Goal: Information Seeking & Learning: Learn about a topic

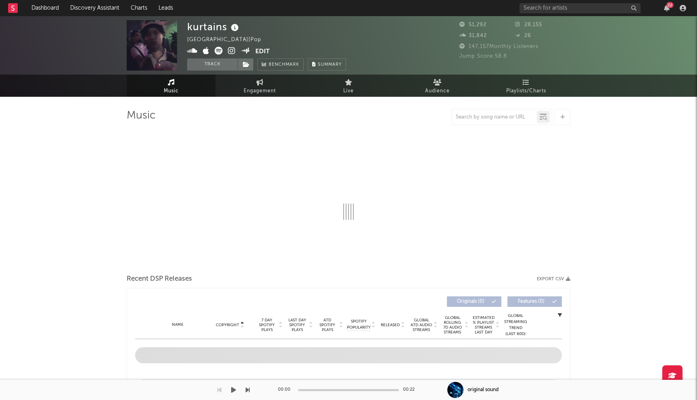
select select "6m"
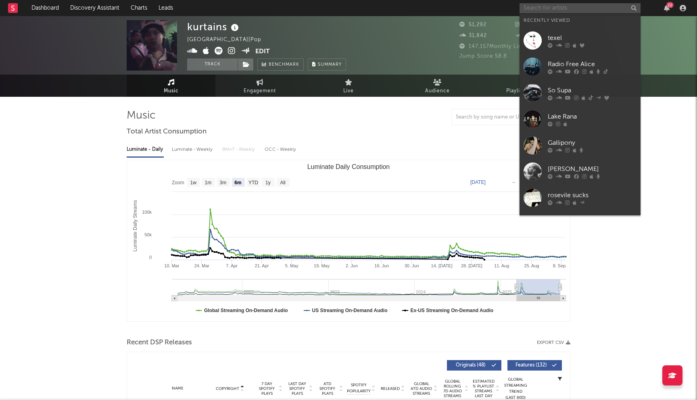
click at [559, 9] on input "text" at bounding box center [579, 8] width 121 height 10
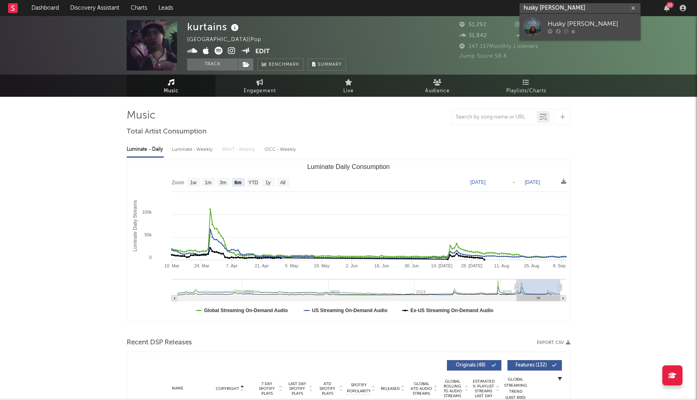
type input "husky [PERSON_NAME]"
click at [593, 21] on div "Husky [PERSON_NAME]" at bounding box center [591, 24] width 89 height 10
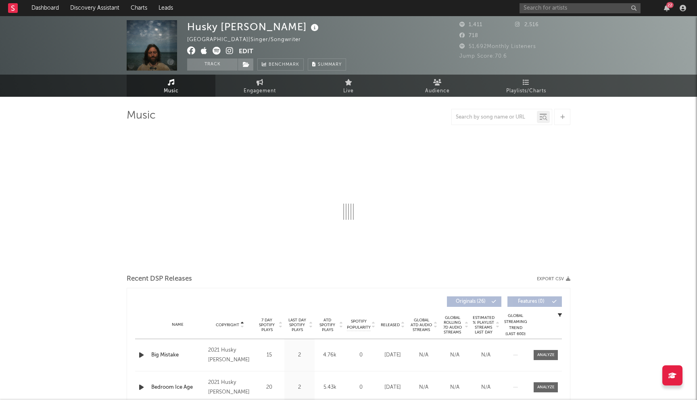
select select "6m"
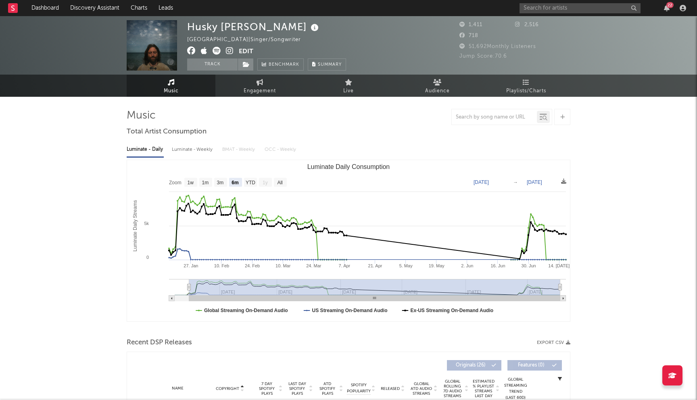
click at [191, 51] on icon at bounding box center [191, 51] width 8 height 8
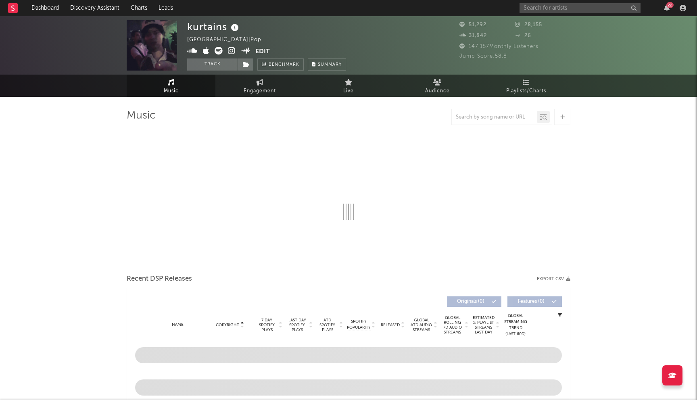
select select "6m"
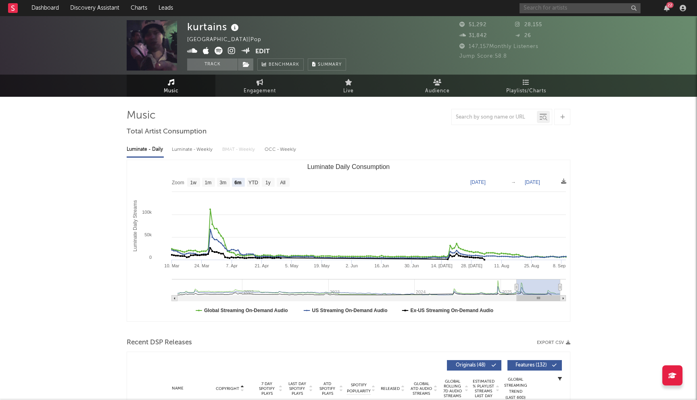
click at [547, 8] on input "text" at bounding box center [579, 8] width 121 height 10
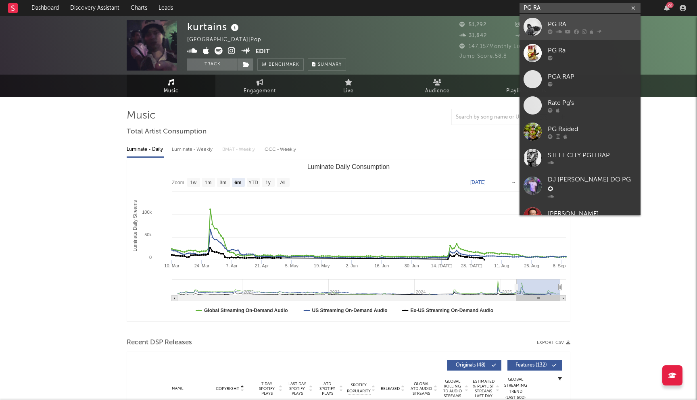
type input "PG RA"
click at [567, 25] on div "PG RA" at bounding box center [591, 24] width 89 height 10
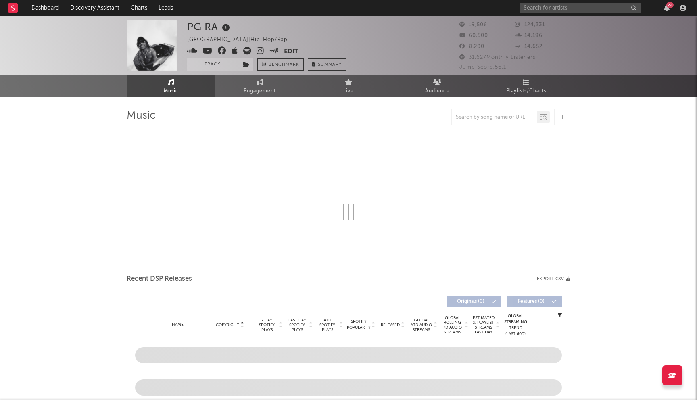
select select "6m"
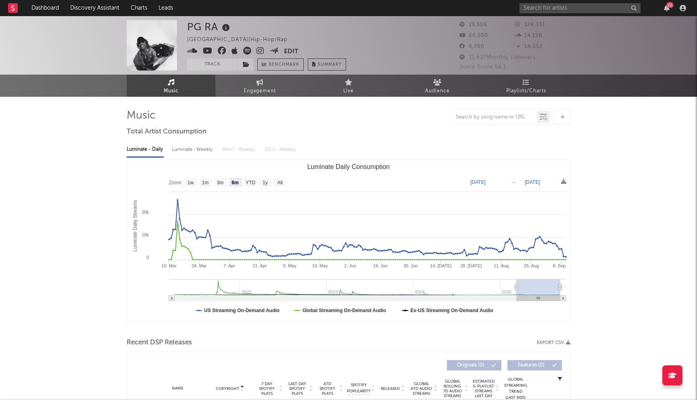
click at [220, 50] on icon at bounding box center [222, 51] width 8 height 8
click at [569, 10] on input "text" at bounding box center [579, 8] width 121 height 10
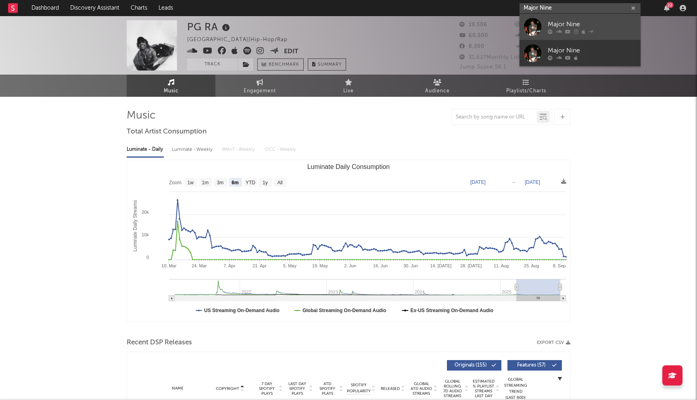
type input "Major Nine"
click at [555, 27] on div "Major Nine" at bounding box center [591, 24] width 89 height 10
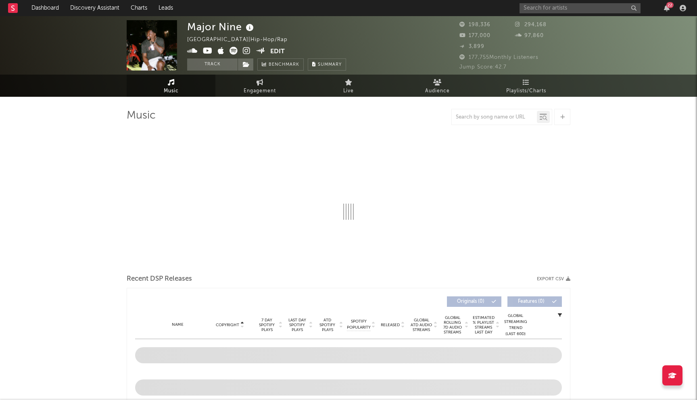
select select "6m"
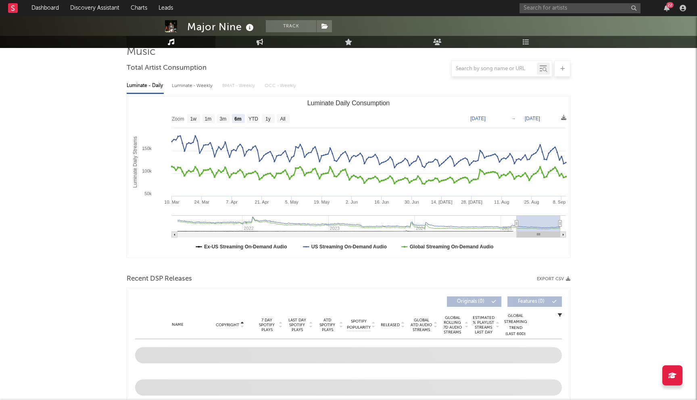
scroll to position [180, 0]
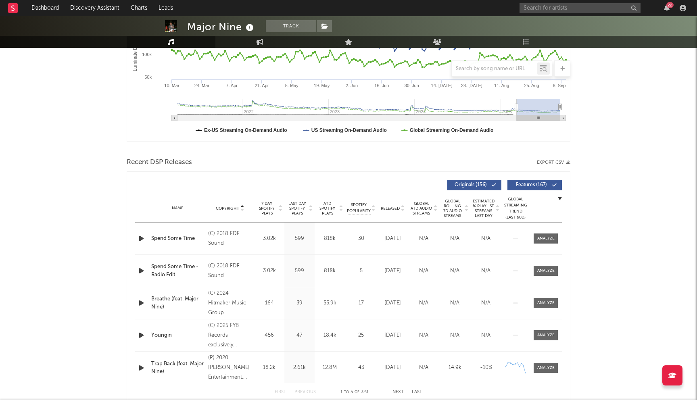
click at [387, 208] on span "Released" at bounding box center [390, 208] width 19 height 5
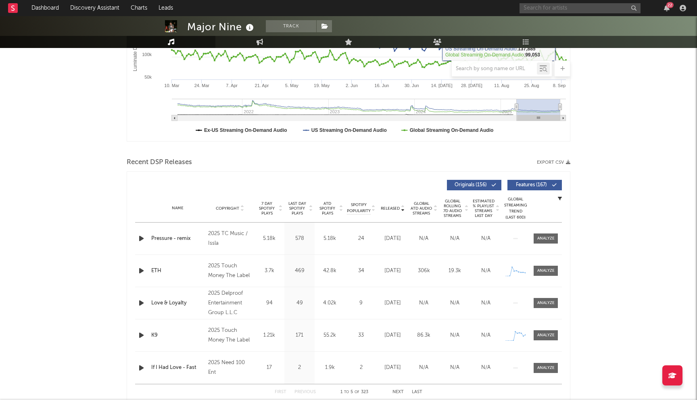
click at [557, 5] on input "text" at bounding box center [579, 8] width 121 height 10
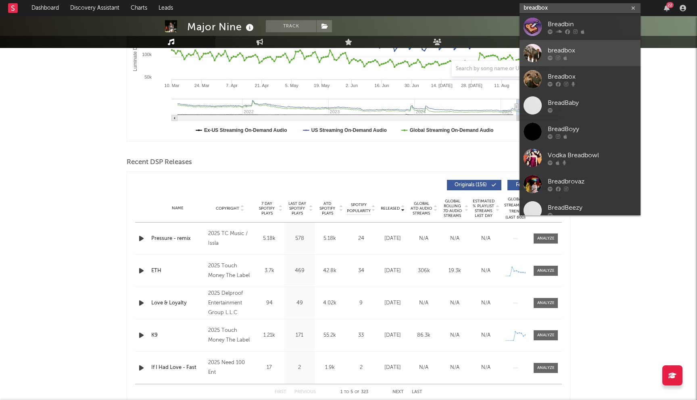
type input "breadbox"
click at [570, 51] on div "breadbox" at bounding box center [591, 51] width 89 height 10
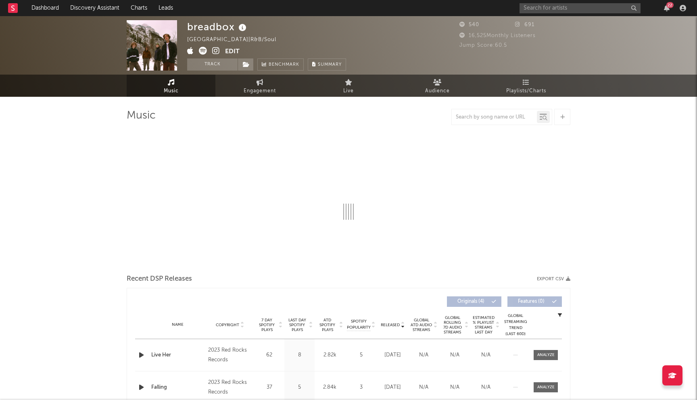
select select "1w"
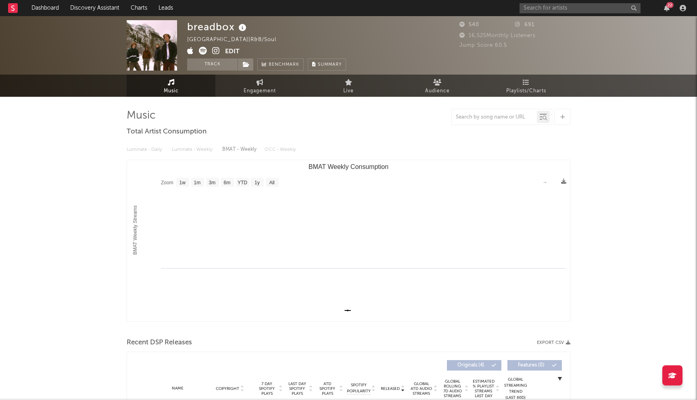
click at [217, 48] on icon at bounding box center [216, 51] width 8 height 8
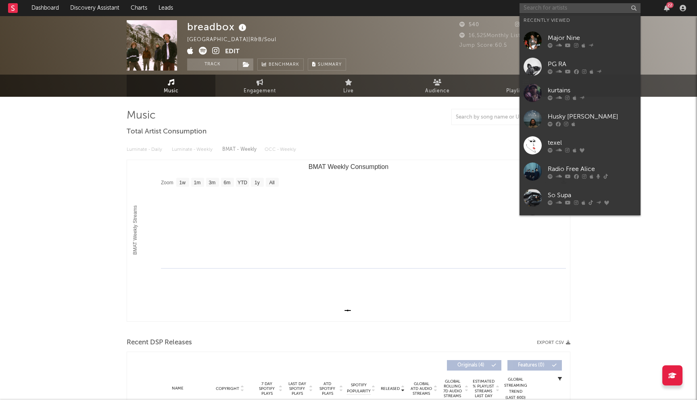
click at [538, 12] on input "text" at bounding box center [579, 8] width 121 height 10
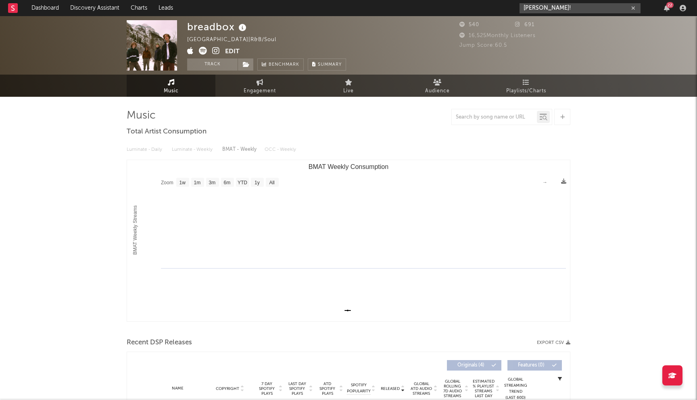
click at [562, 4] on input "[PERSON_NAME]!" at bounding box center [579, 8] width 121 height 10
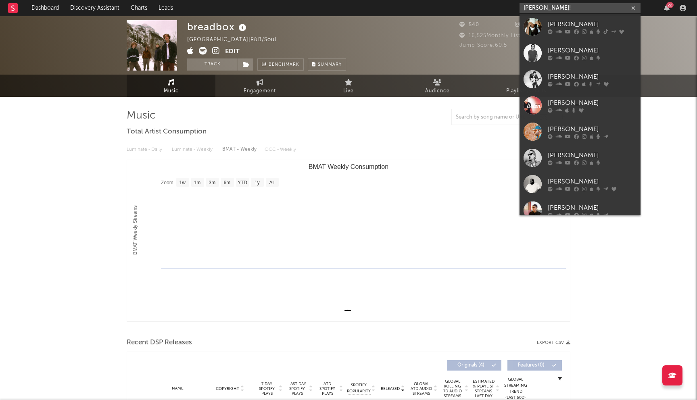
click at [562, 4] on input "[PERSON_NAME]!" at bounding box center [579, 8] width 121 height 10
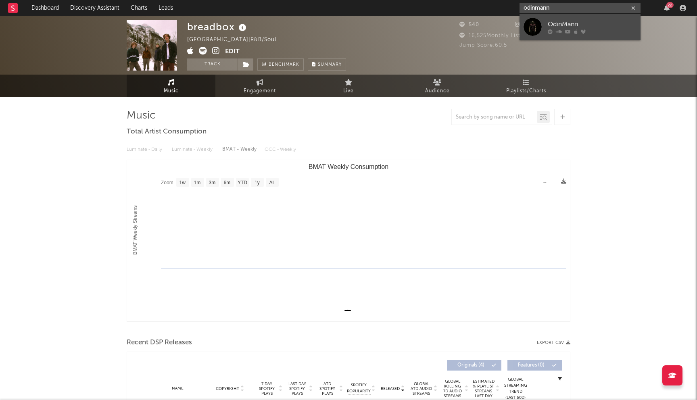
type input "odinmann"
click at [562, 28] on div "OdinMann" at bounding box center [591, 24] width 89 height 10
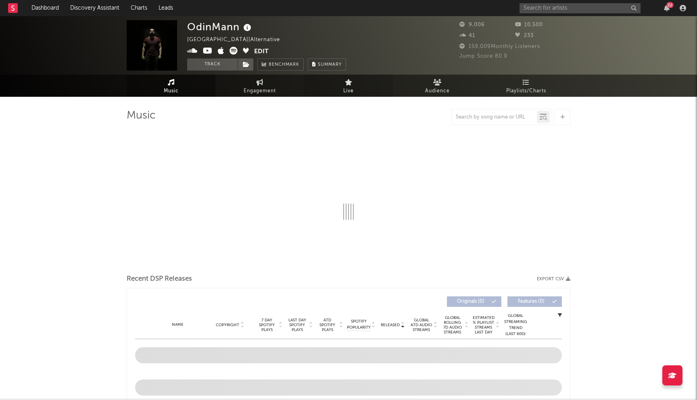
select select "6m"
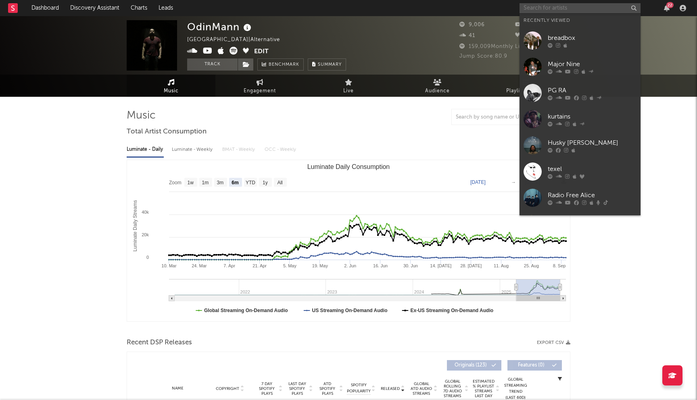
click at [563, 8] on input "text" at bounding box center [579, 8] width 121 height 10
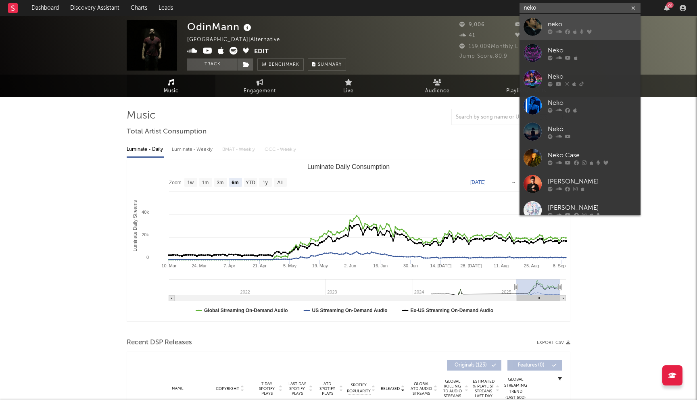
type input "neko"
click at [549, 27] on div "neko" at bounding box center [591, 24] width 89 height 10
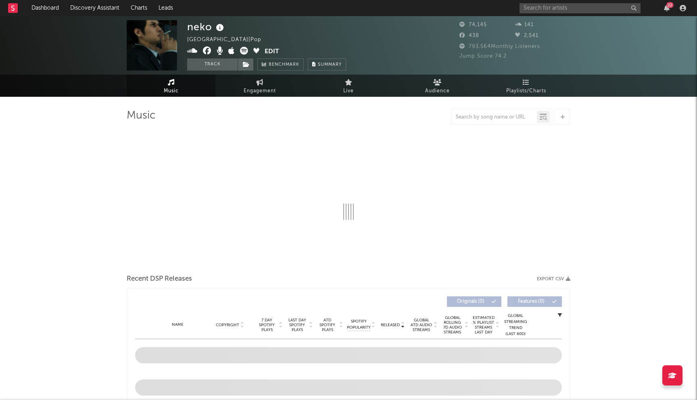
select select "6m"
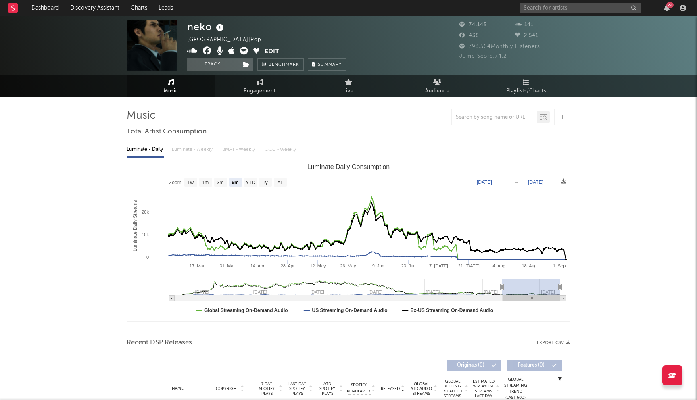
click at [204, 50] on icon at bounding box center [207, 51] width 8 height 8
click at [304, 1] on nav "Dashboard Discovery Assistant Charts Leads 22" at bounding box center [348, 8] width 697 height 16
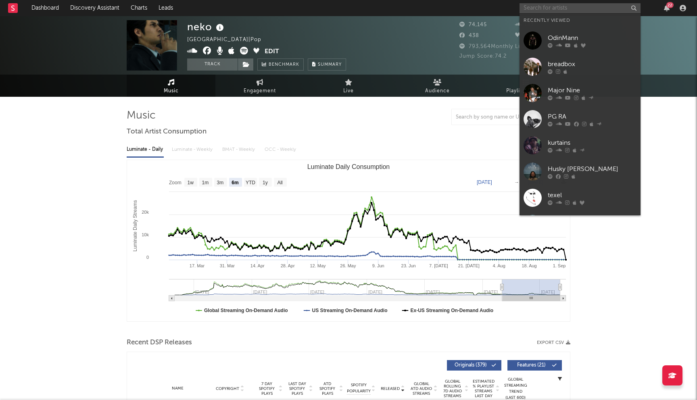
click at [551, 8] on input "text" at bounding box center [579, 8] width 121 height 10
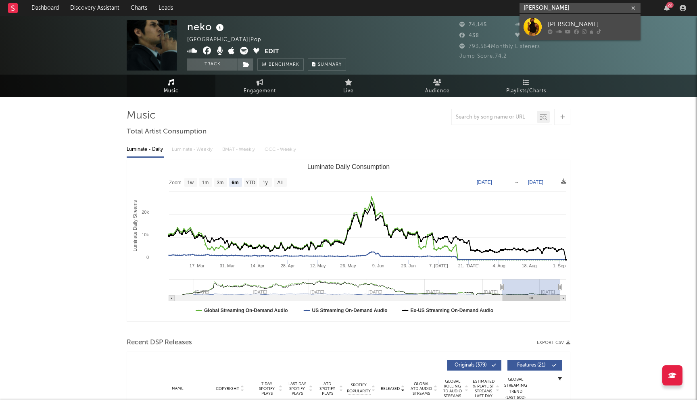
type input "[PERSON_NAME]"
click at [582, 14] on link "[PERSON_NAME]" at bounding box center [579, 27] width 121 height 26
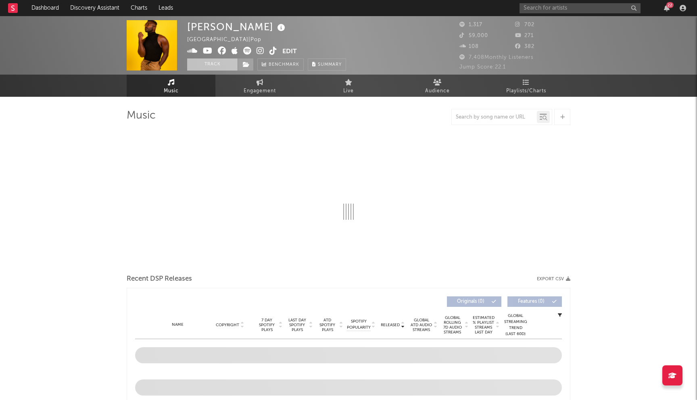
select select "1w"
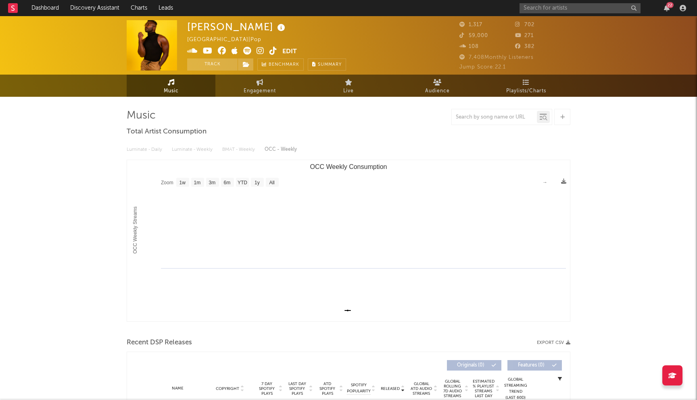
click at [222, 49] on icon at bounding box center [222, 51] width 8 height 8
click at [553, 7] on input "text" at bounding box center [579, 8] width 121 height 10
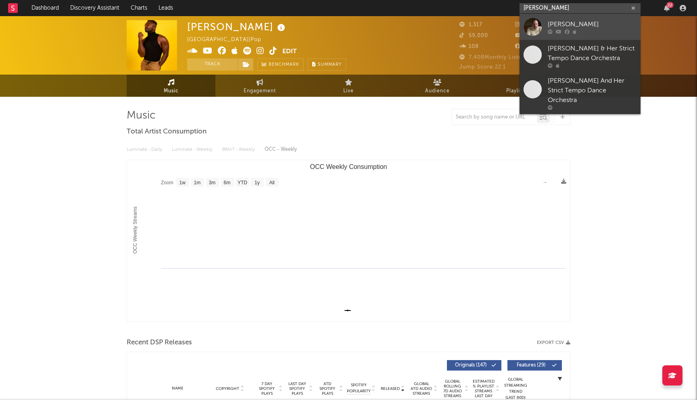
type input "[PERSON_NAME]"
click at [572, 31] on icon at bounding box center [574, 31] width 4 height 5
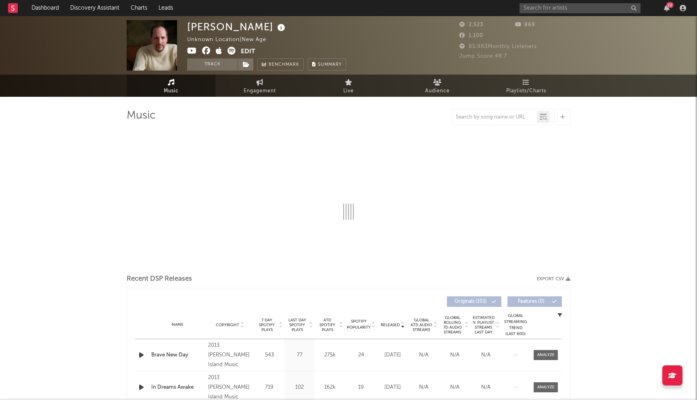
select select "6m"
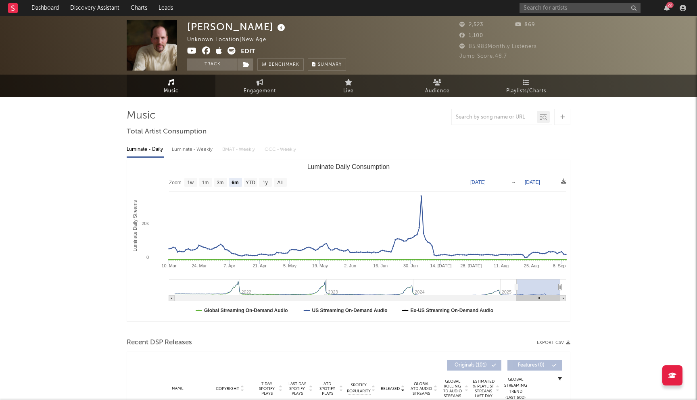
click at [206, 52] on icon at bounding box center [206, 51] width 8 height 8
